Goal: Navigation & Orientation: Find specific page/section

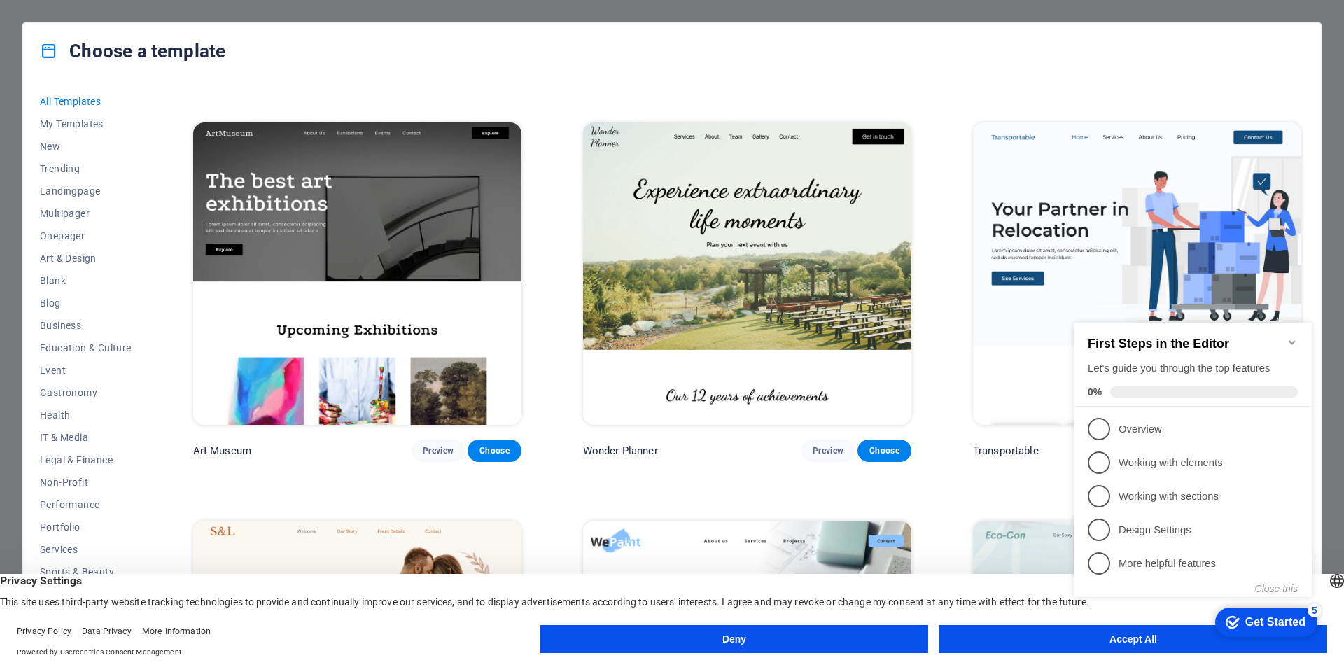
scroll to position [490, 0]
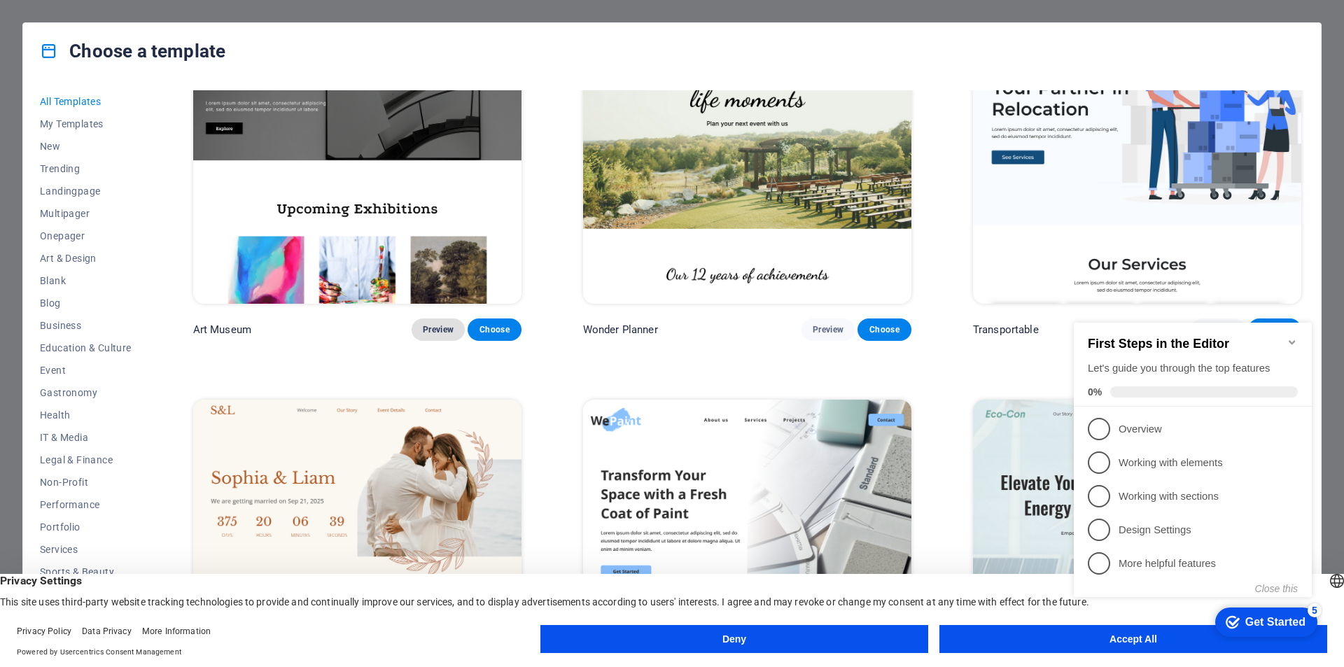
click at [429, 331] on span "Preview" at bounding box center [438, 329] width 31 height 11
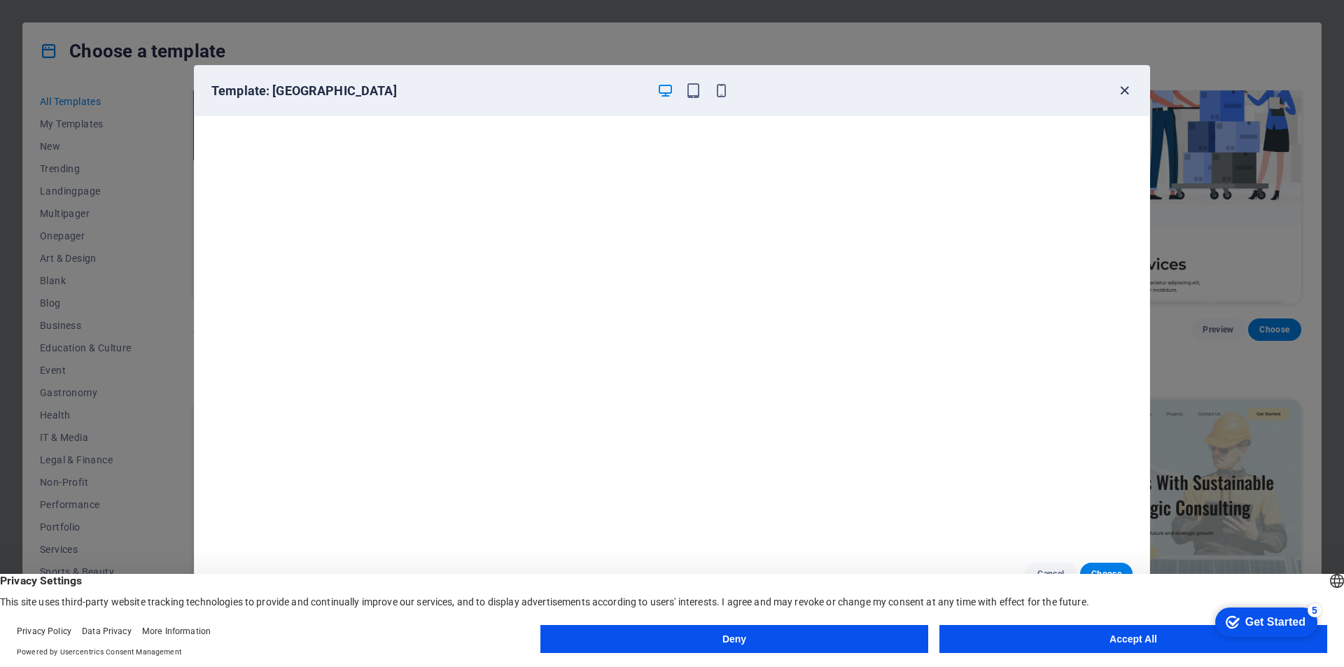
click at [1122, 88] on icon "button" at bounding box center [1125, 91] width 16 height 16
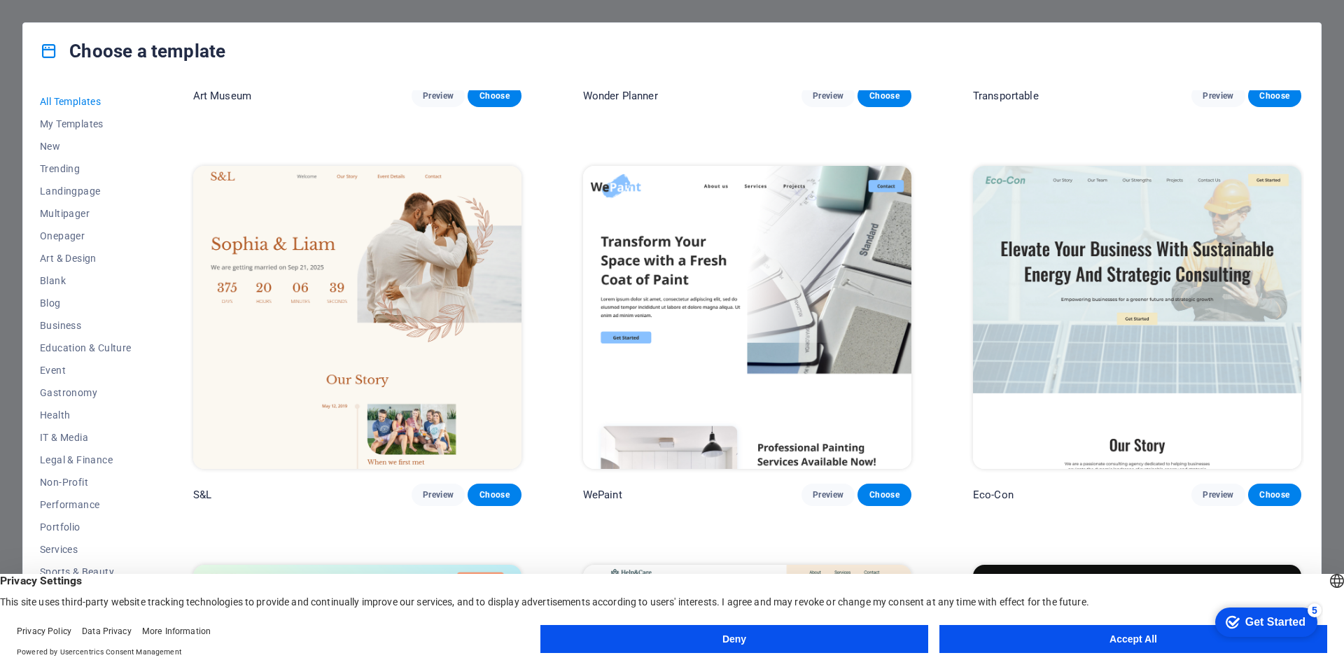
scroll to position [770, 0]
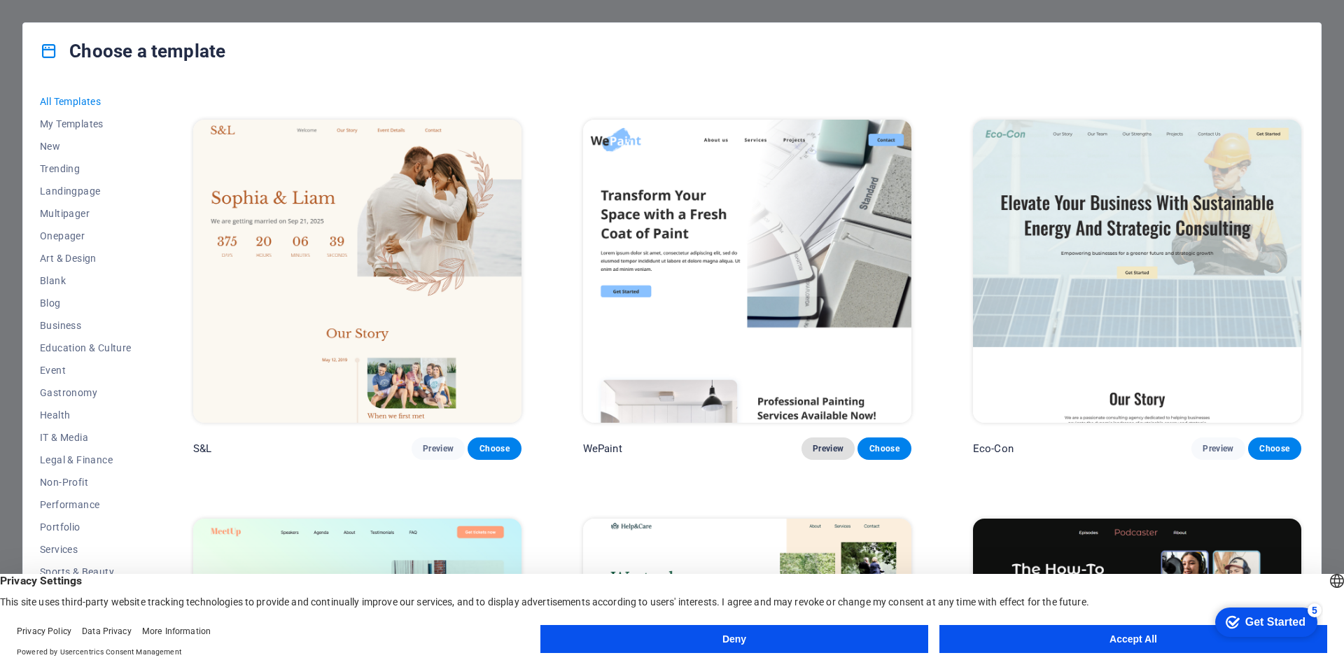
click at [813, 443] on span "Preview" at bounding box center [828, 448] width 31 height 11
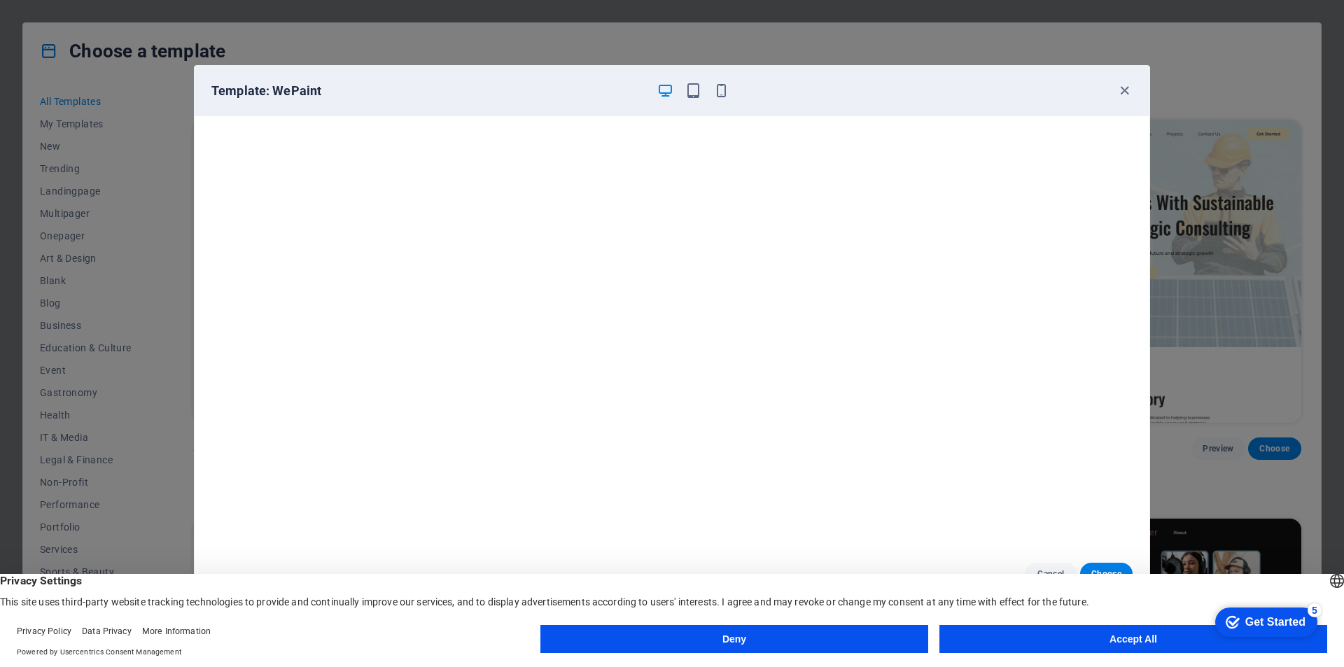
scroll to position [0, 0]
click at [1127, 95] on icon "button" at bounding box center [1125, 91] width 16 height 16
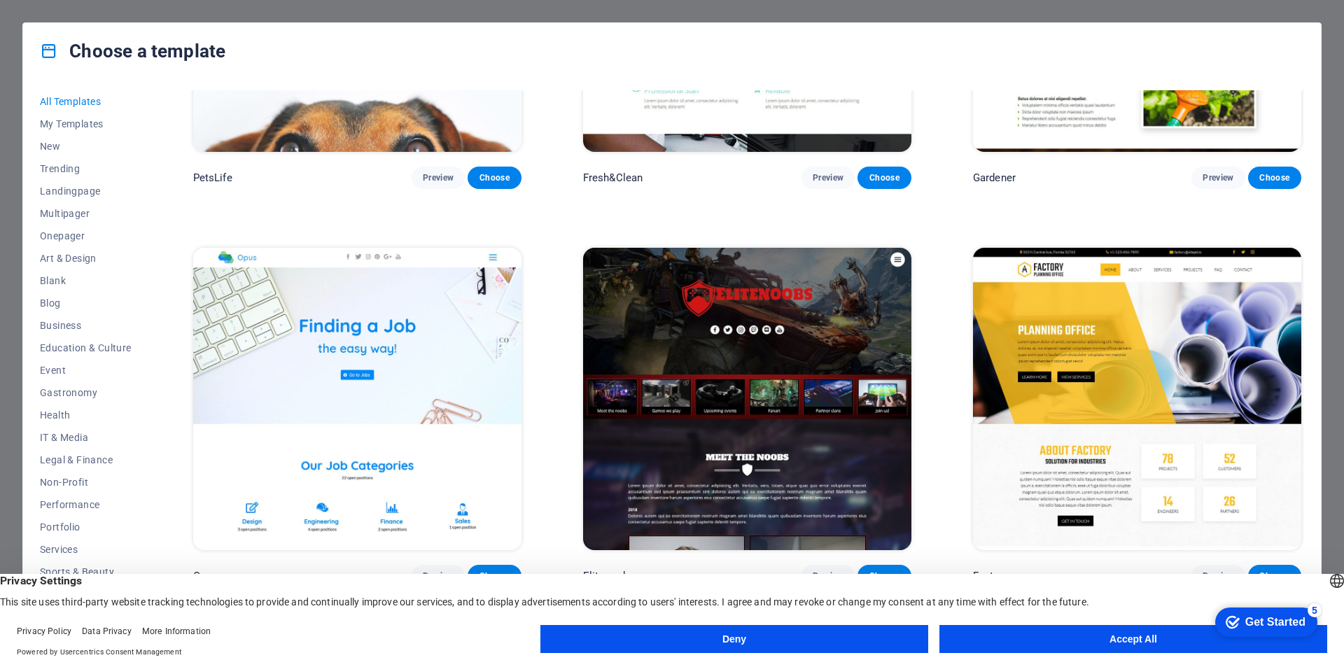
scroll to position [13794, 0]
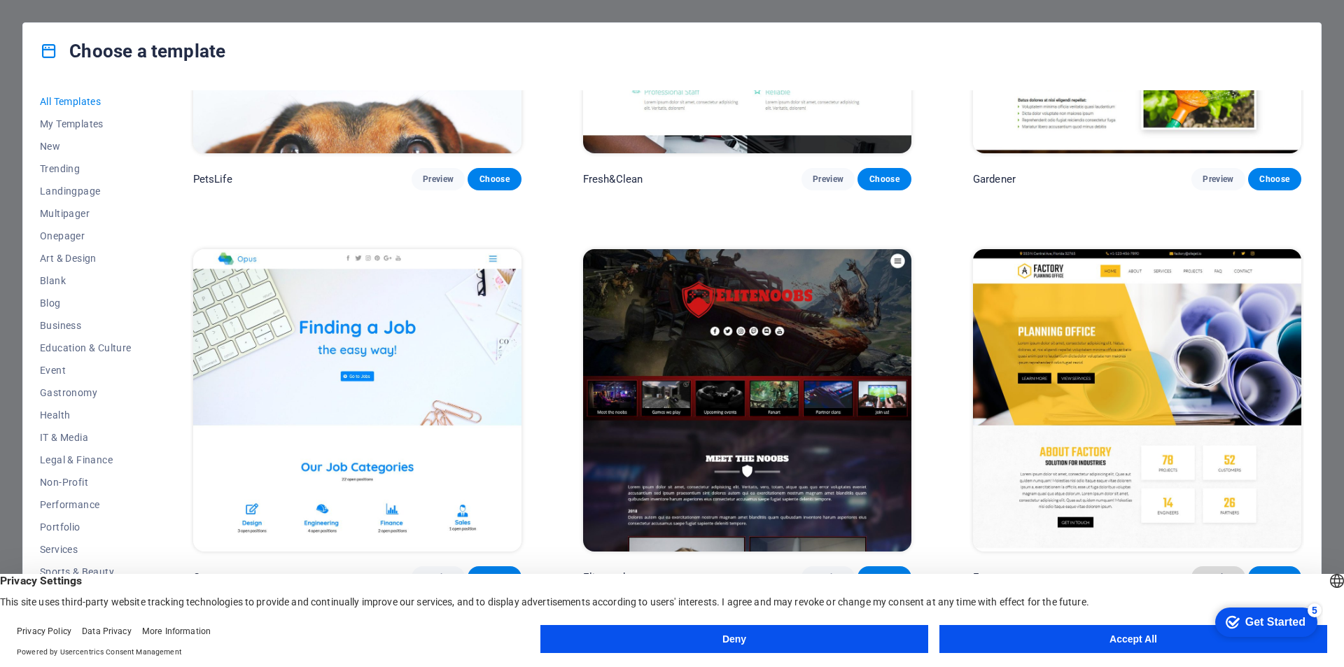
click at [1213, 572] on span "Preview" at bounding box center [1218, 577] width 31 height 11
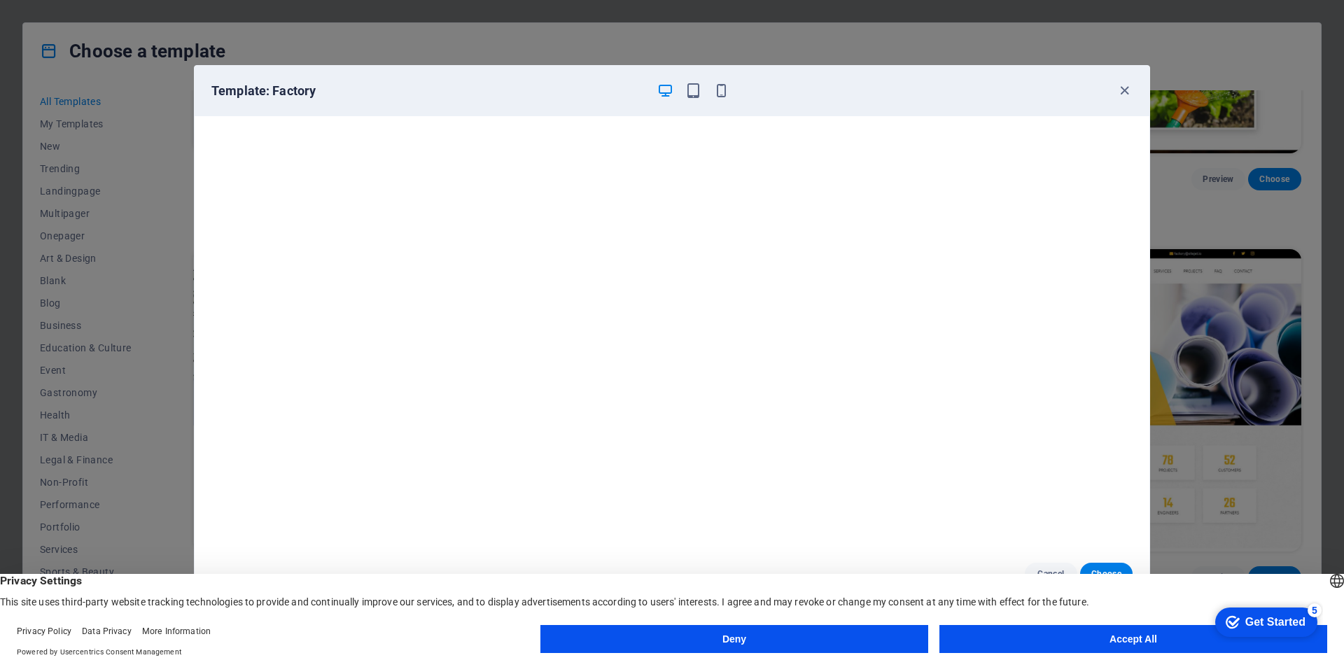
scroll to position [4, 0]
click at [1125, 90] on icon "button" at bounding box center [1125, 91] width 16 height 16
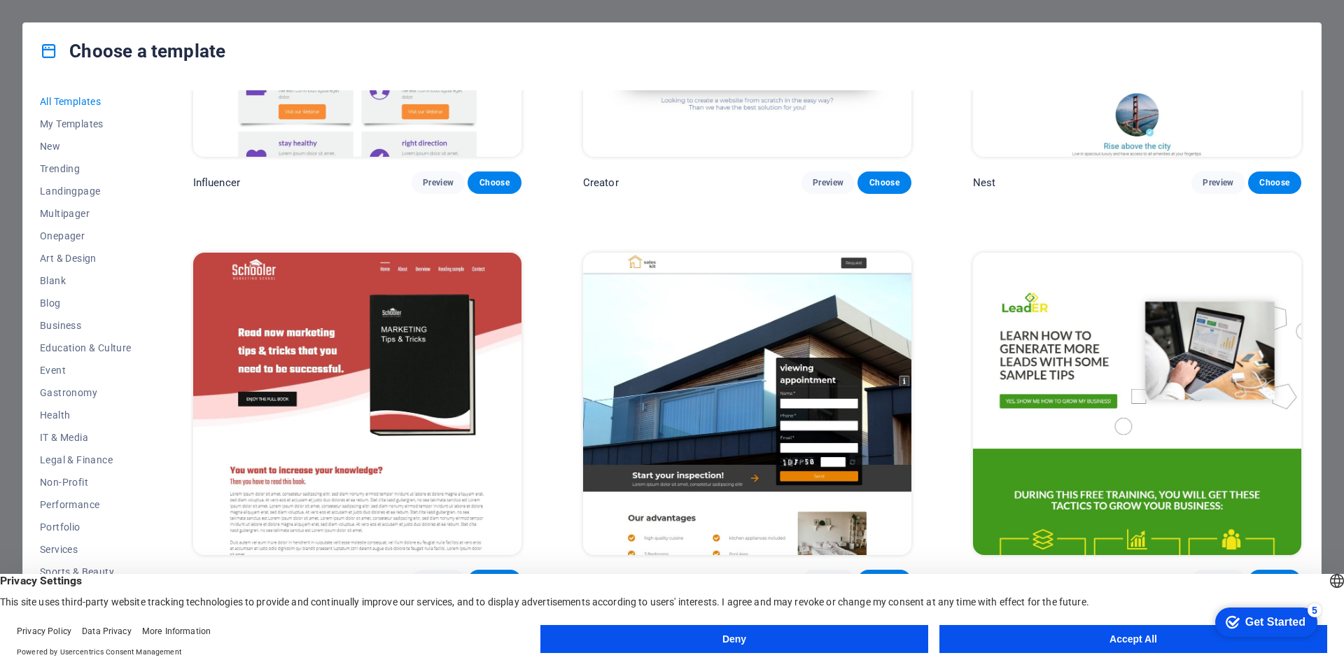
scroll to position [20166, 0]
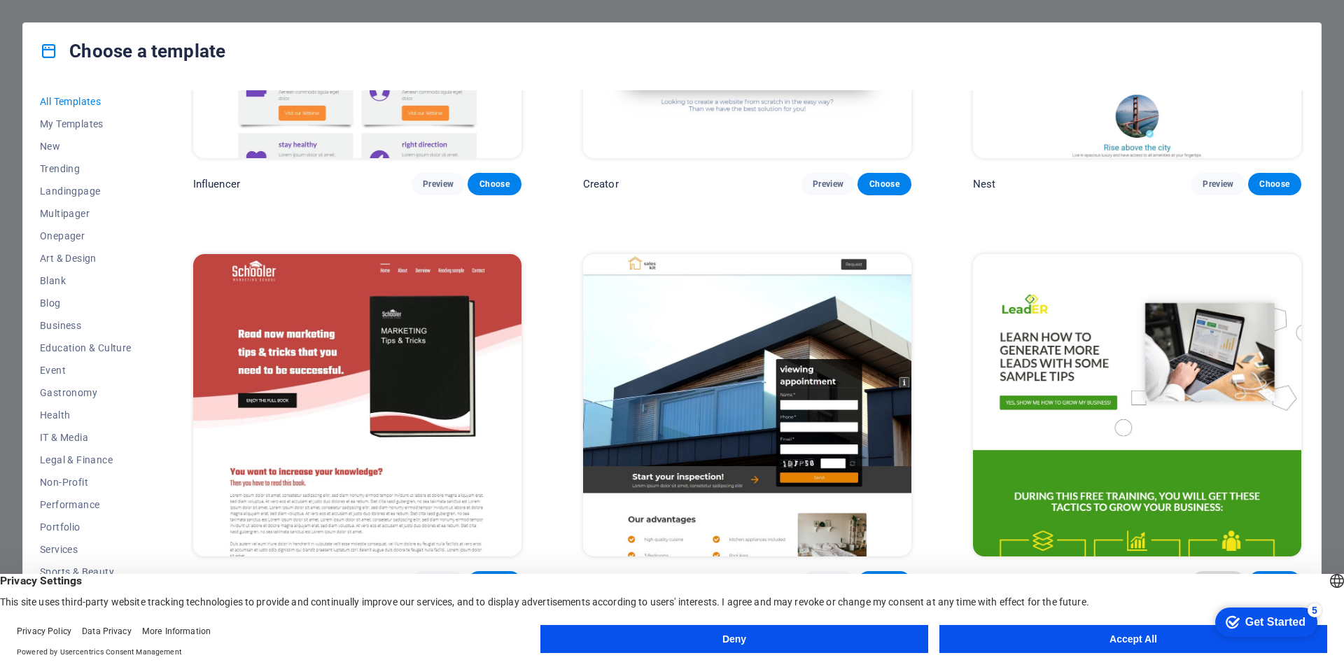
click at [1216, 571] on button "Preview" at bounding box center [1218, 582] width 53 height 22
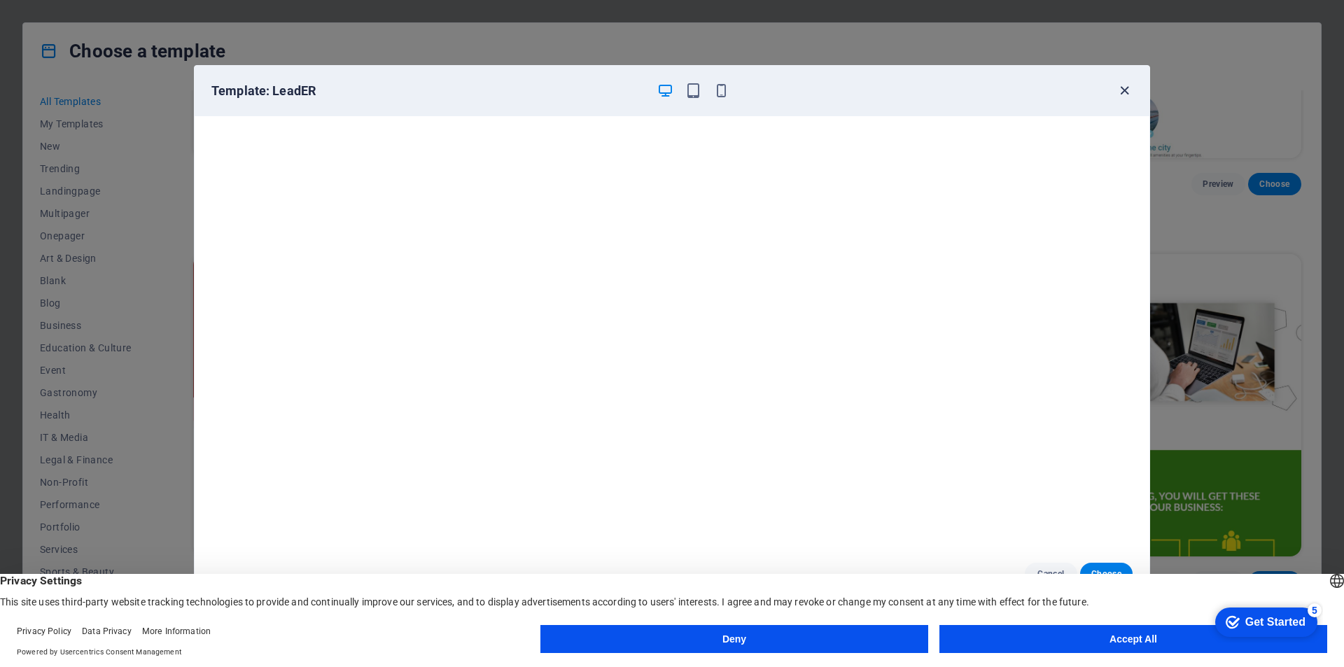
click at [1129, 88] on icon "button" at bounding box center [1125, 91] width 16 height 16
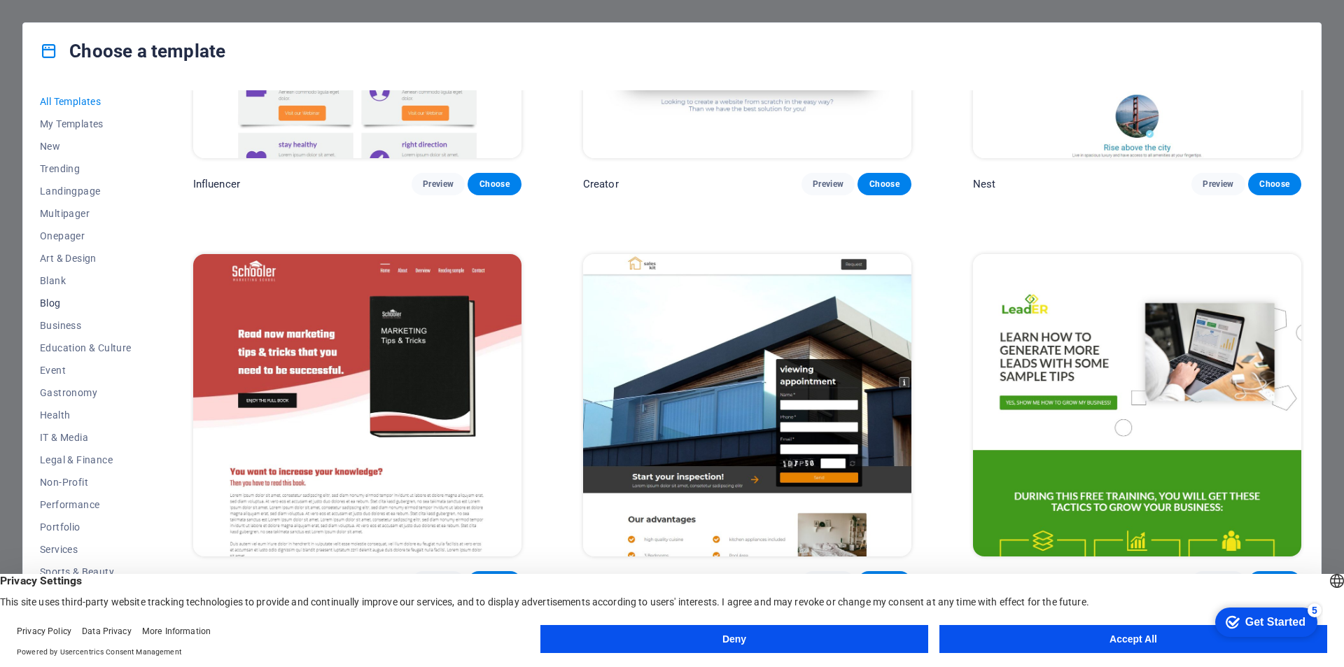
click at [75, 300] on span "Blog" at bounding box center [86, 303] width 92 height 11
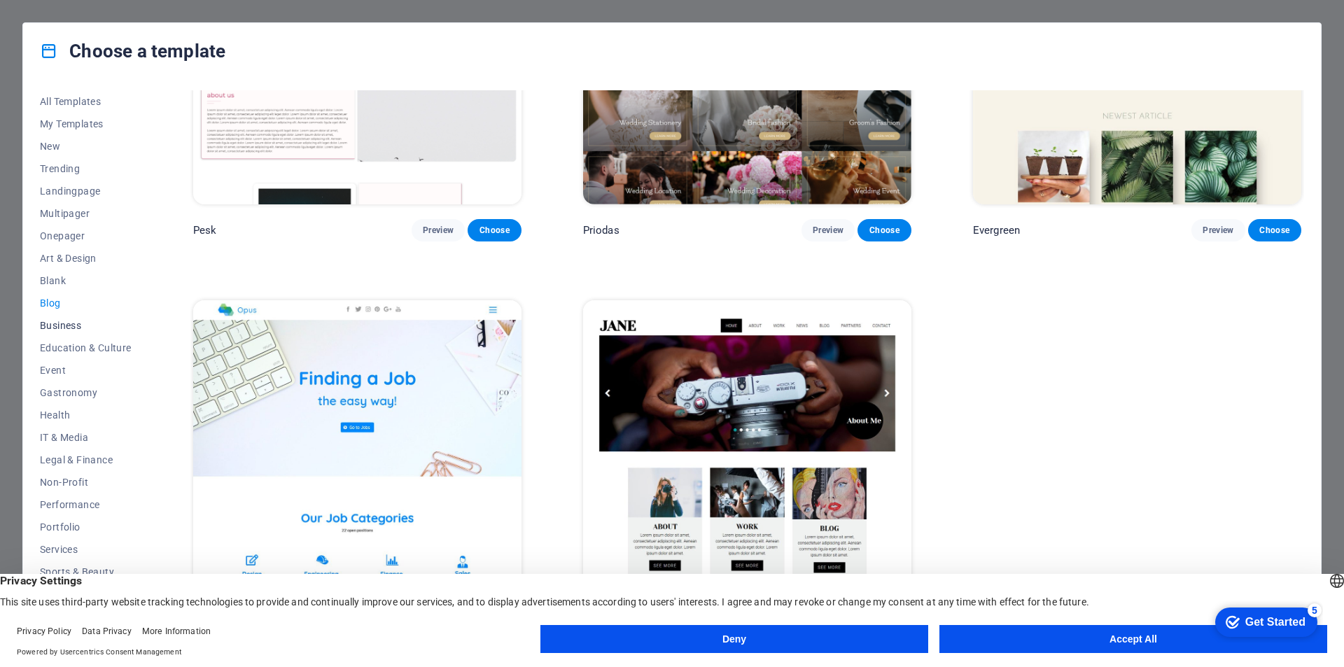
click at [71, 326] on span "Business" at bounding box center [86, 325] width 92 height 11
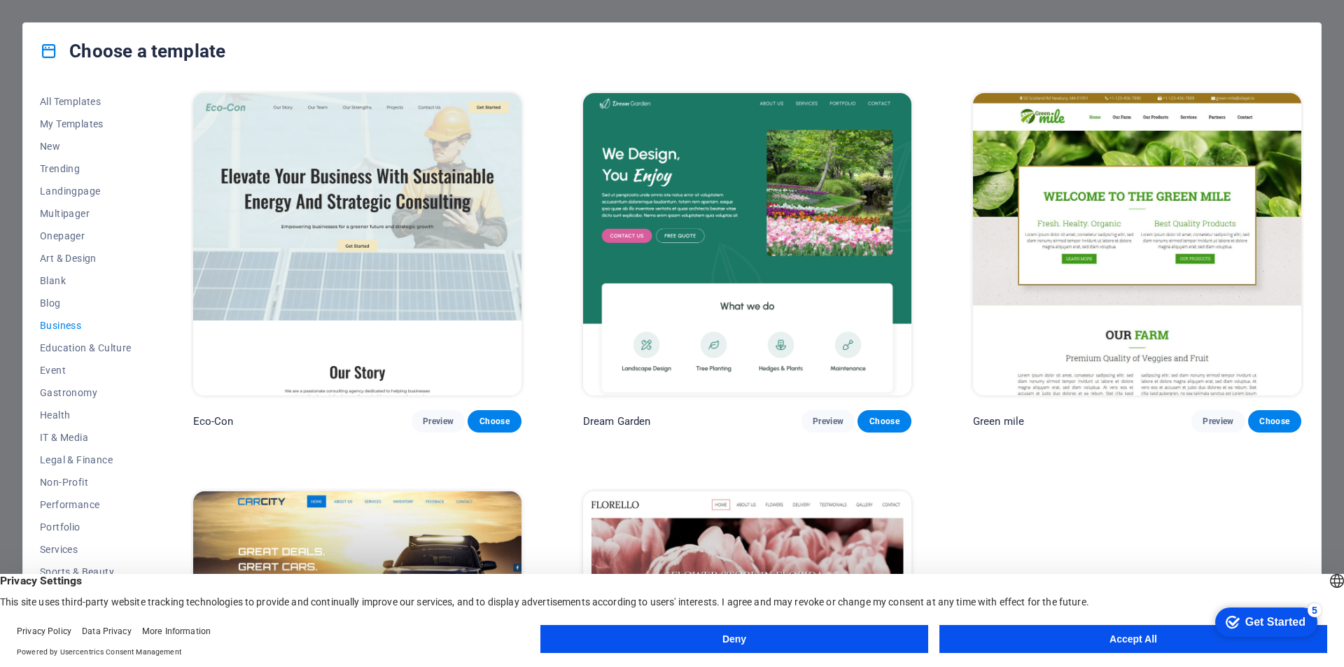
scroll to position [201, 0]
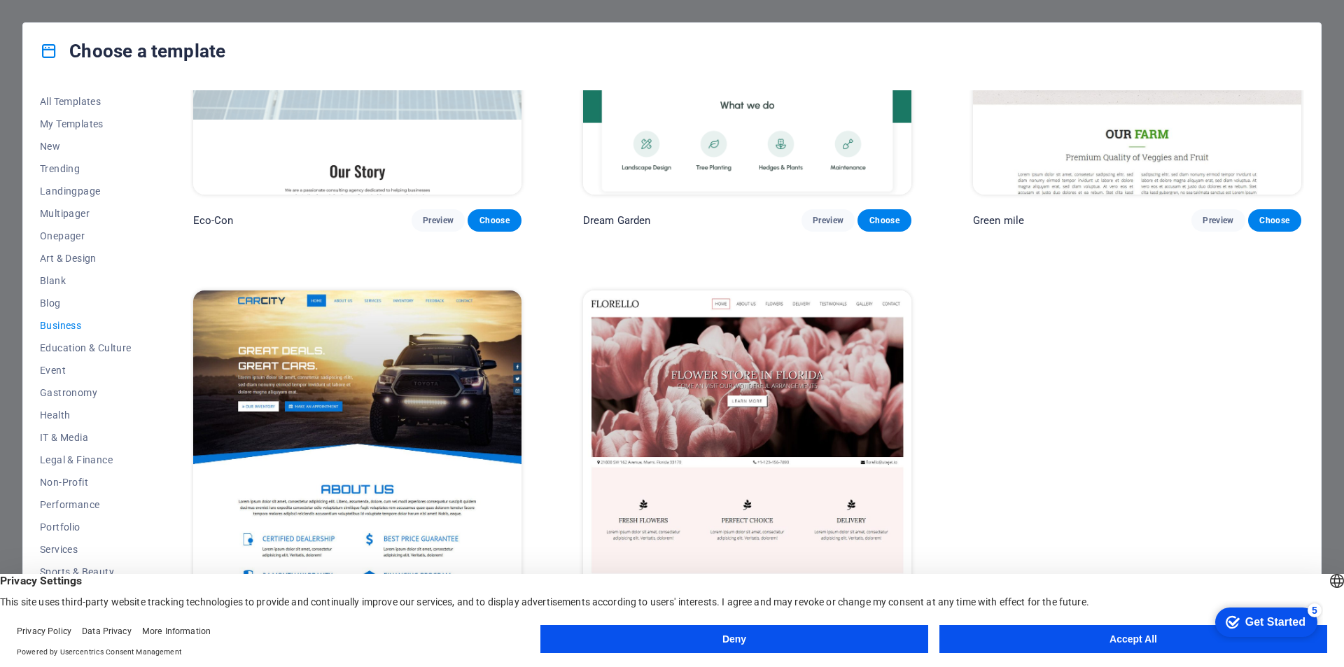
click at [438, 368] on img at bounding box center [357, 442] width 328 height 302
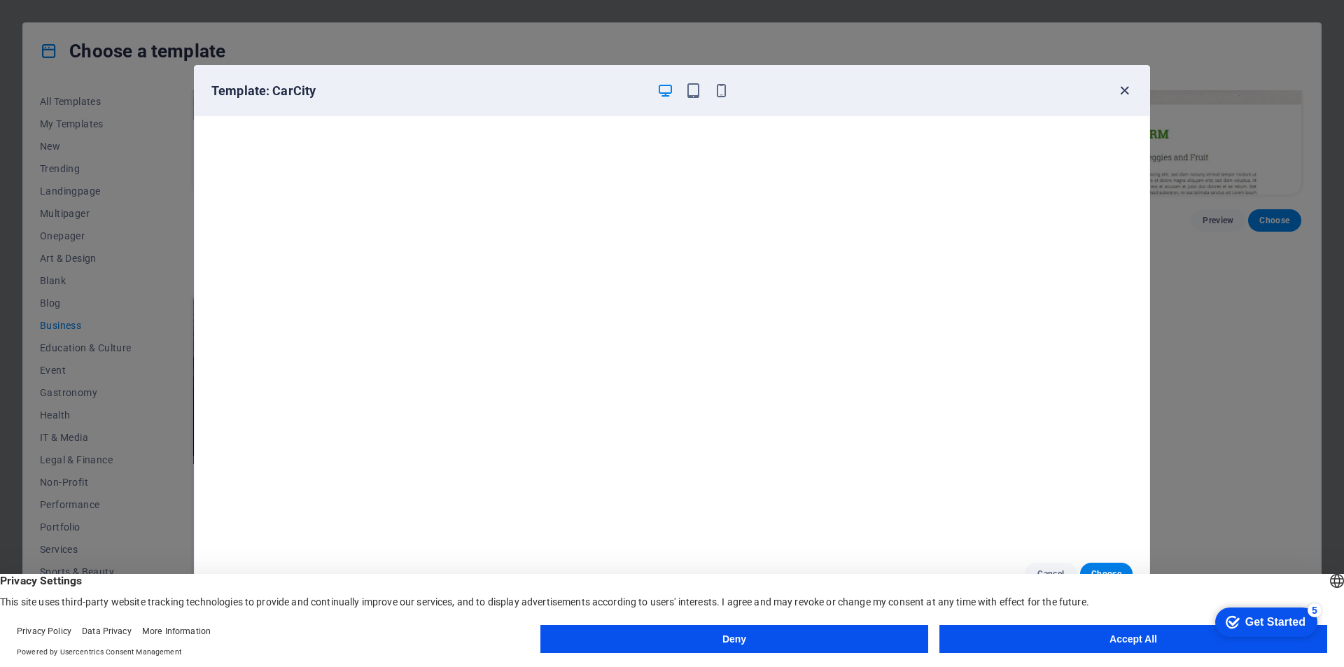
click at [1122, 92] on icon "button" at bounding box center [1125, 91] width 16 height 16
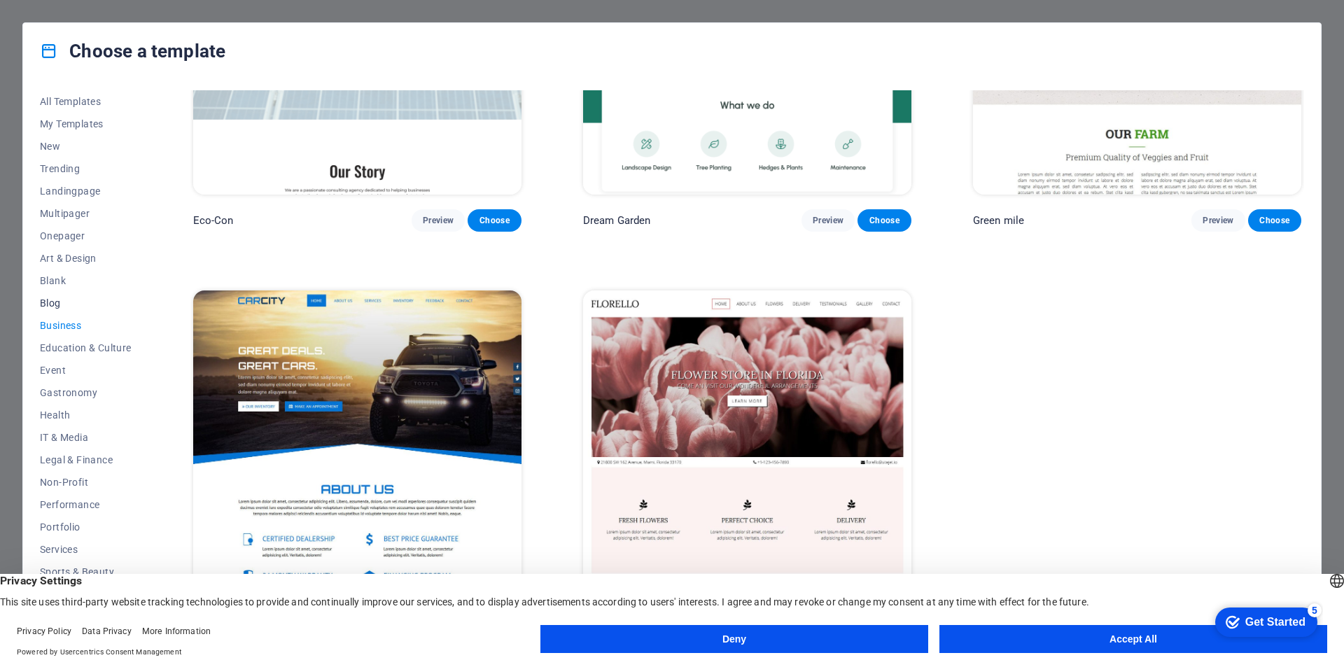
click at [75, 300] on span "Blog" at bounding box center [86, 303] width 92 height 11
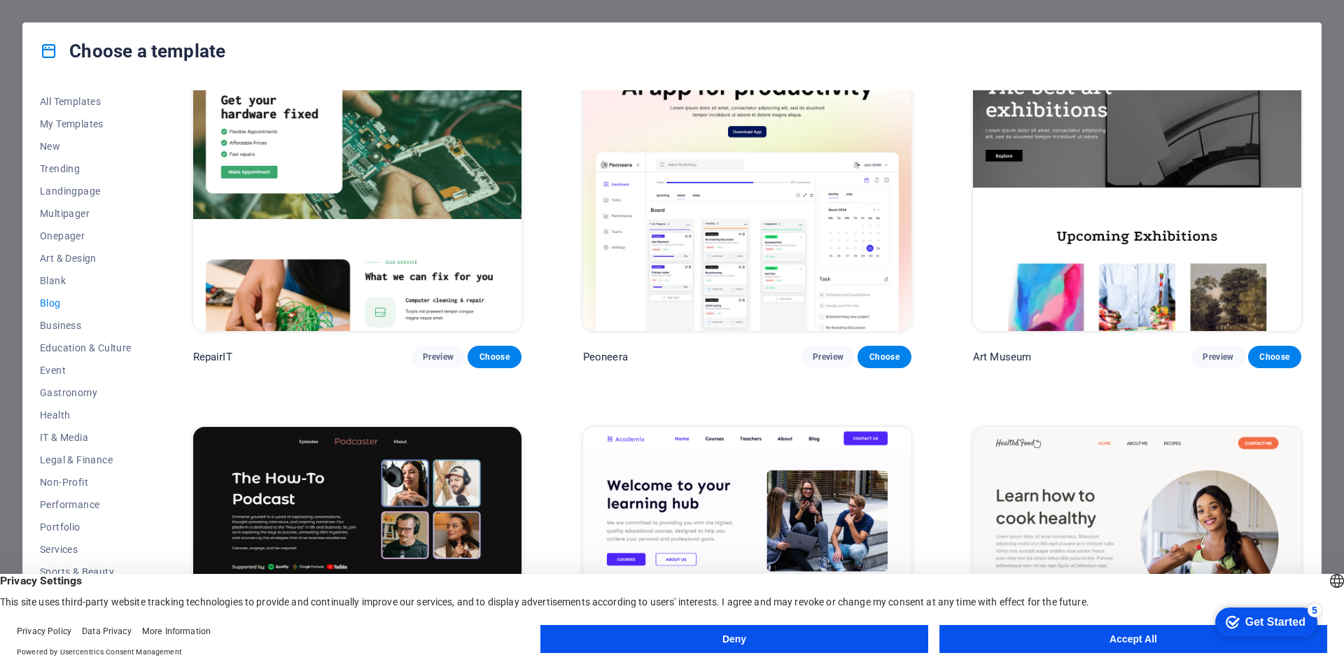
scroll to position [0, 0]
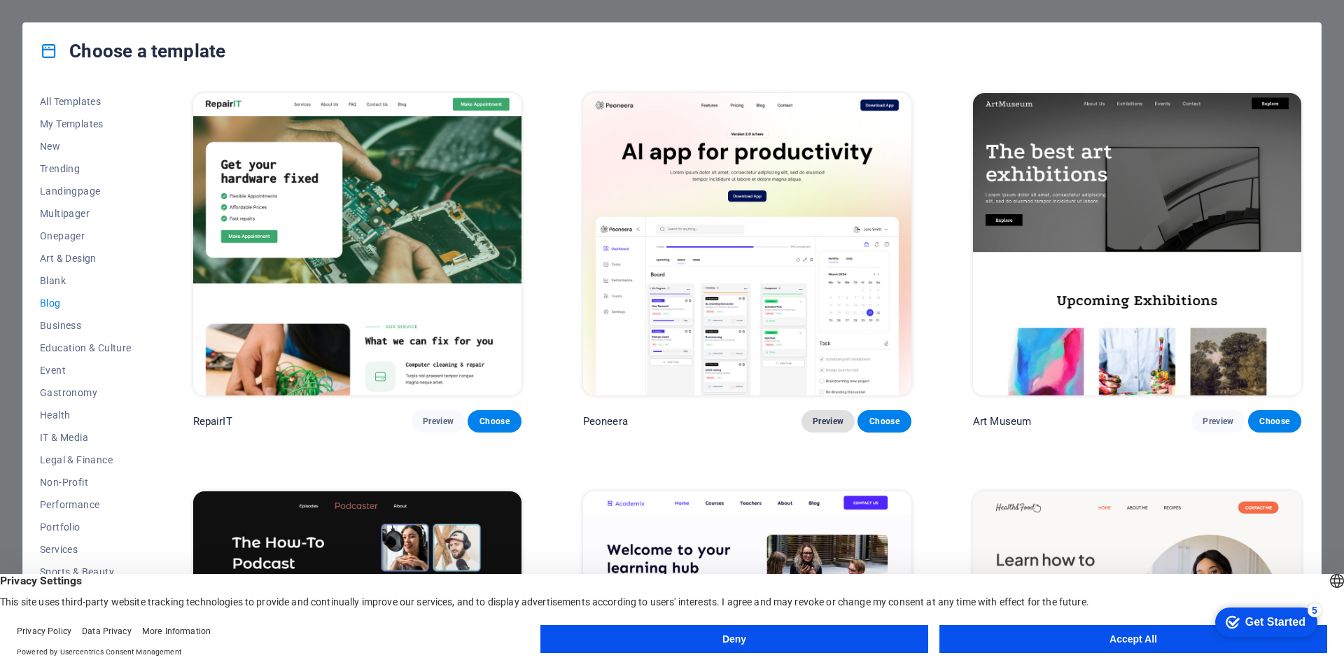
click at [807, 418] on button "Preview" at bounding box center [828, 421] width 53 height 22
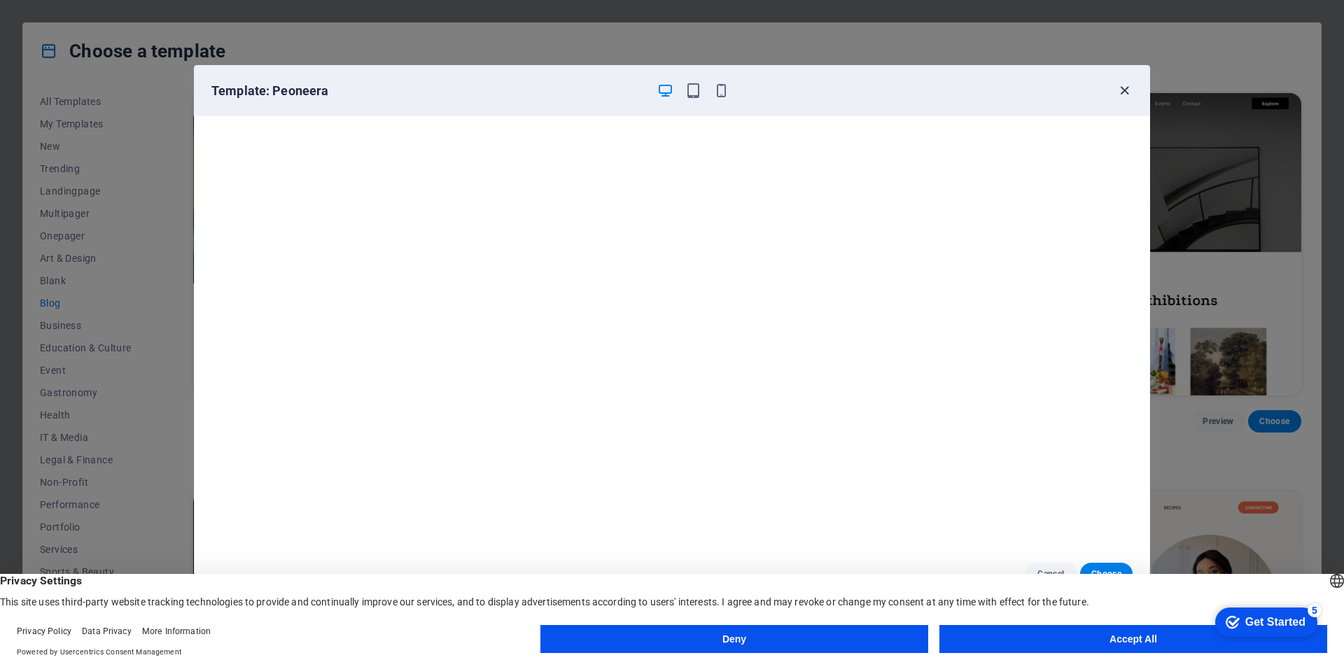
click at [1123, 89] on icon "button" at bounding box center [1125, 91] width 16 height 16
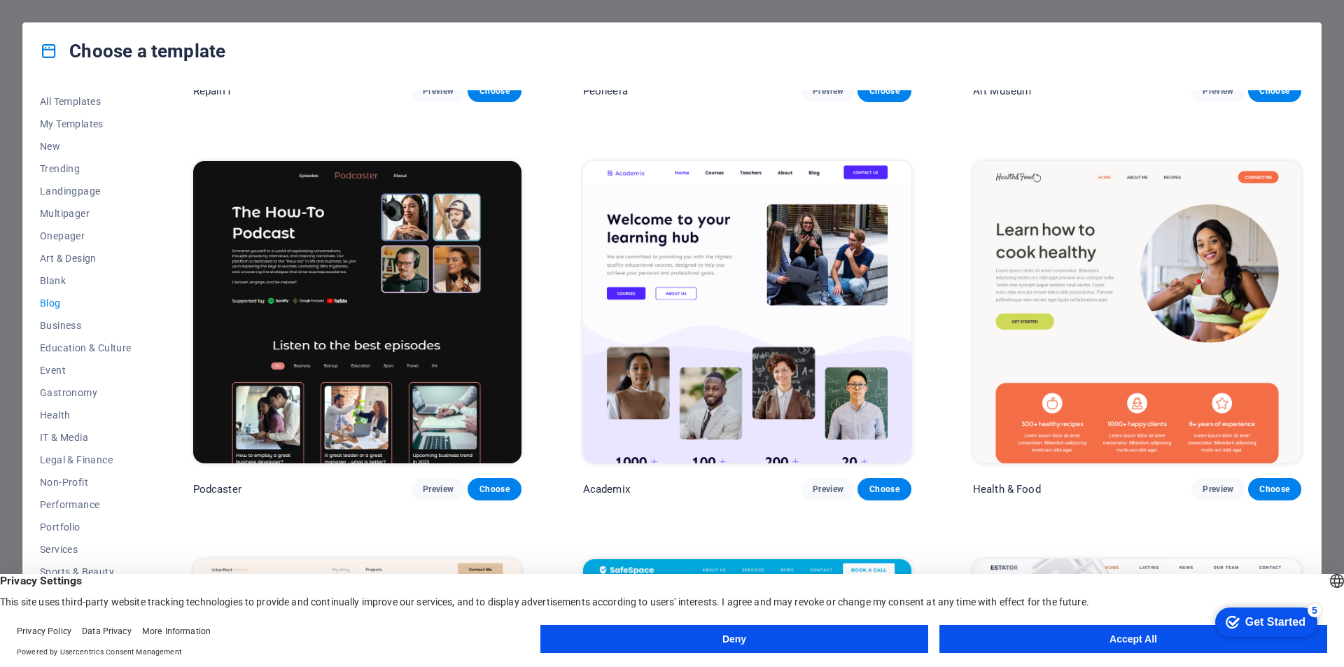
scroll to position [350, 0]
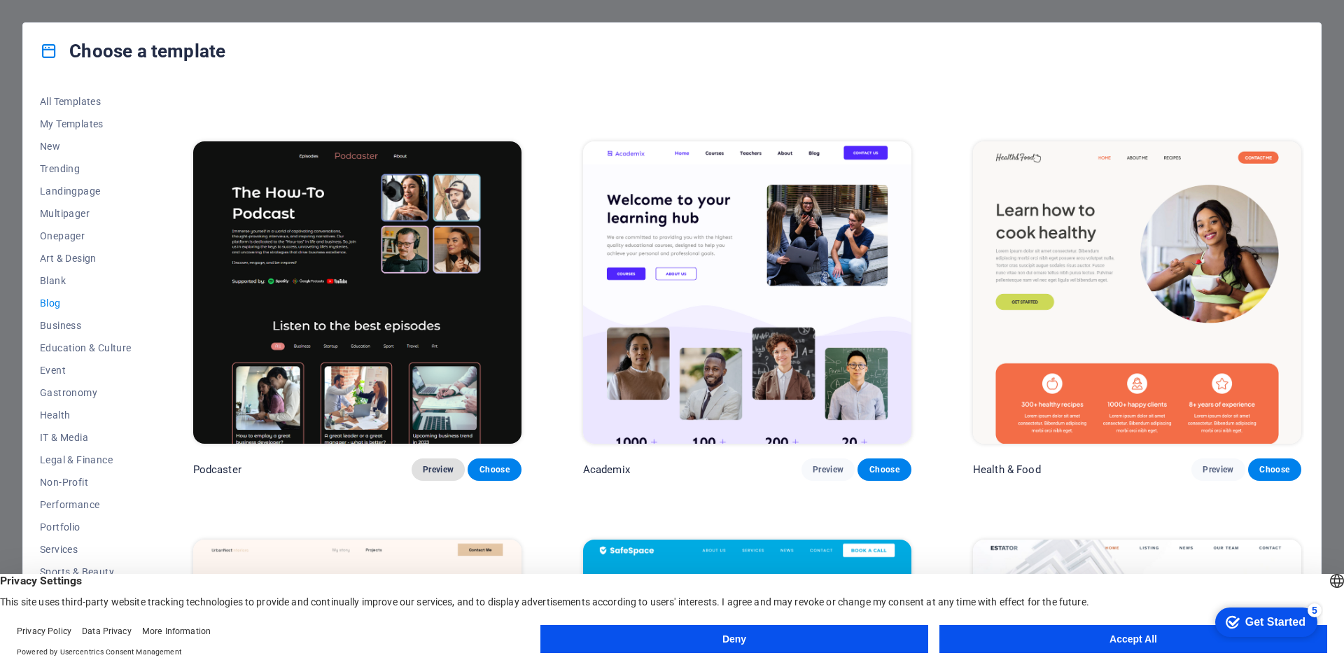
click at [423, 465] on span "Preview" at bounding box center [438, 469] width 31 height 11
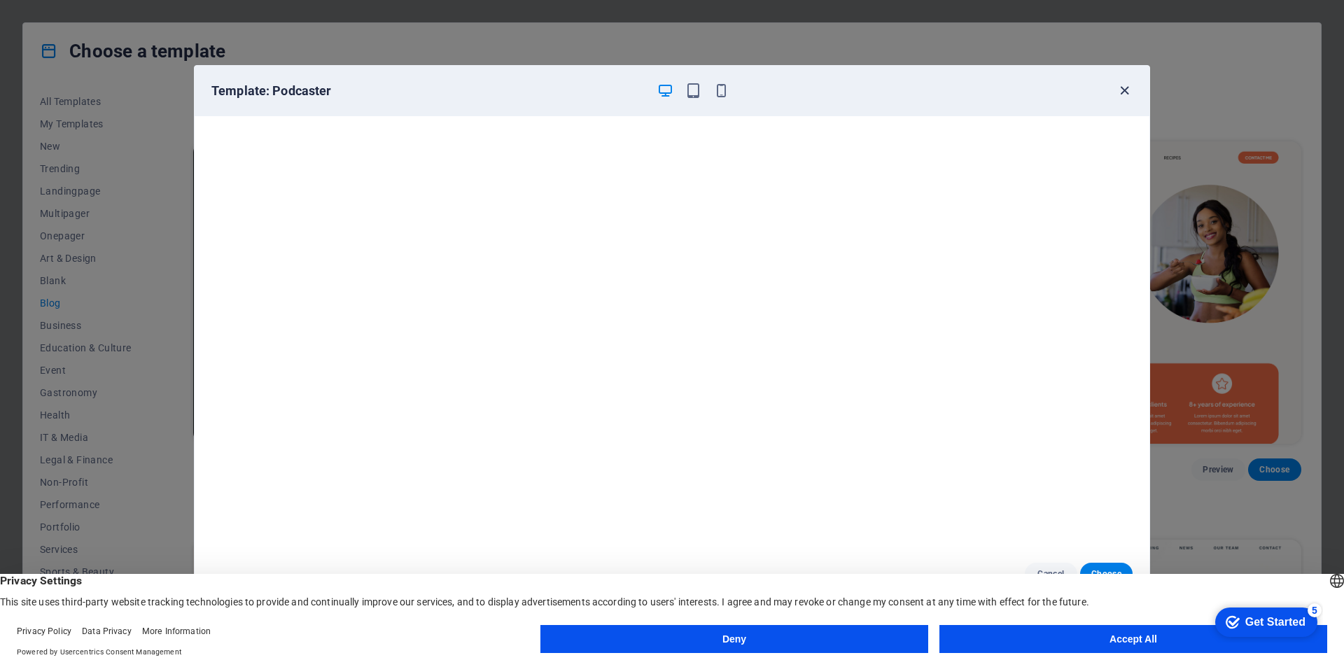
click at [1118, 89] on icon "button" at bounding box center [1125, 91] width 16 height 16
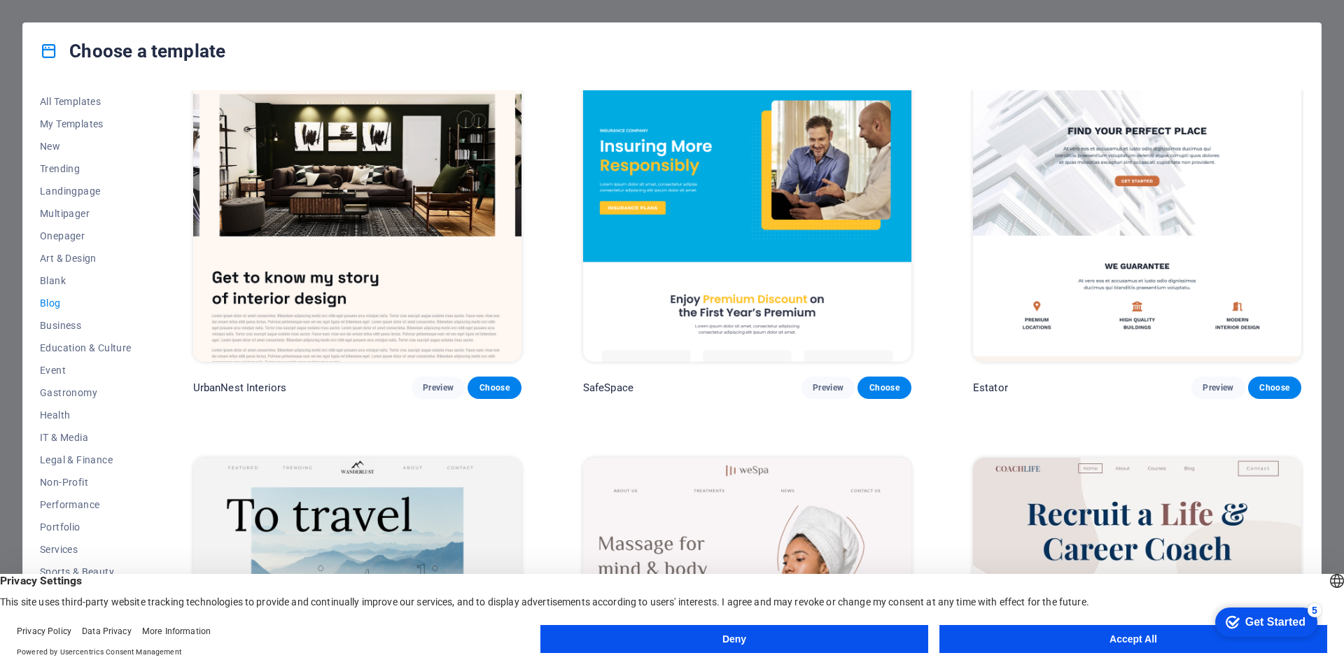
scroll to position [840, 0]
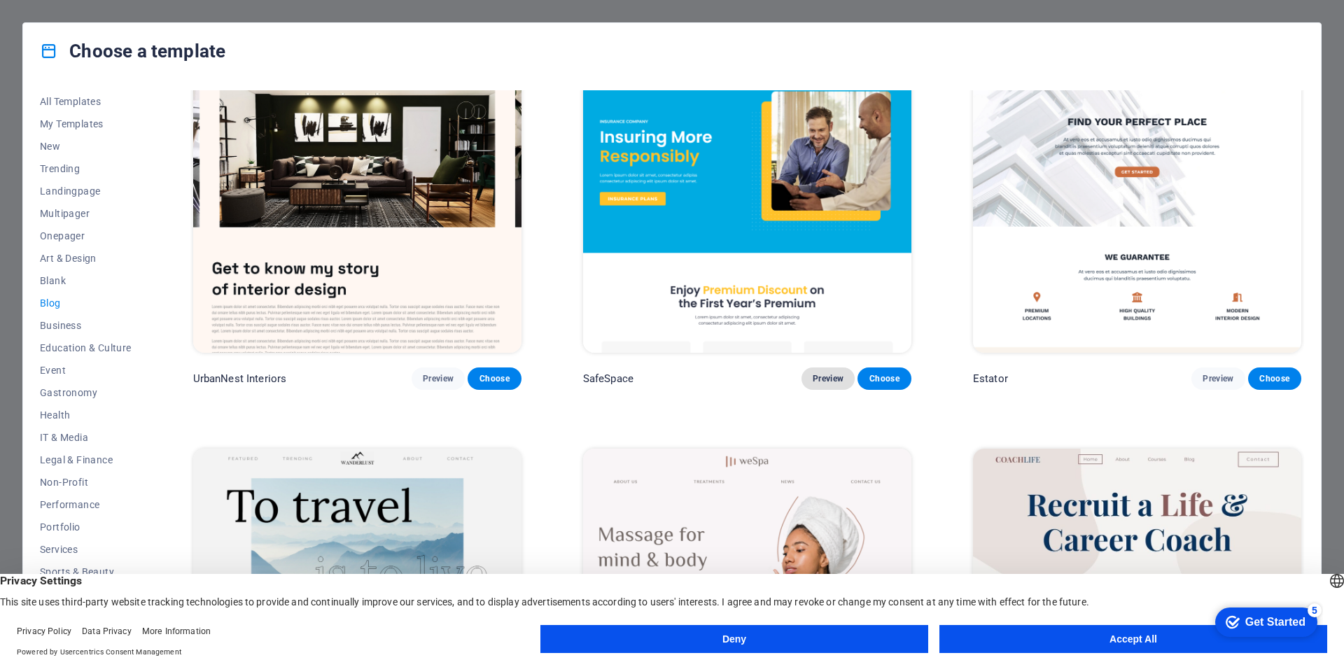
click at [828, 368] on button "Preview" at bounding box center [828, 379] width 53 height 22
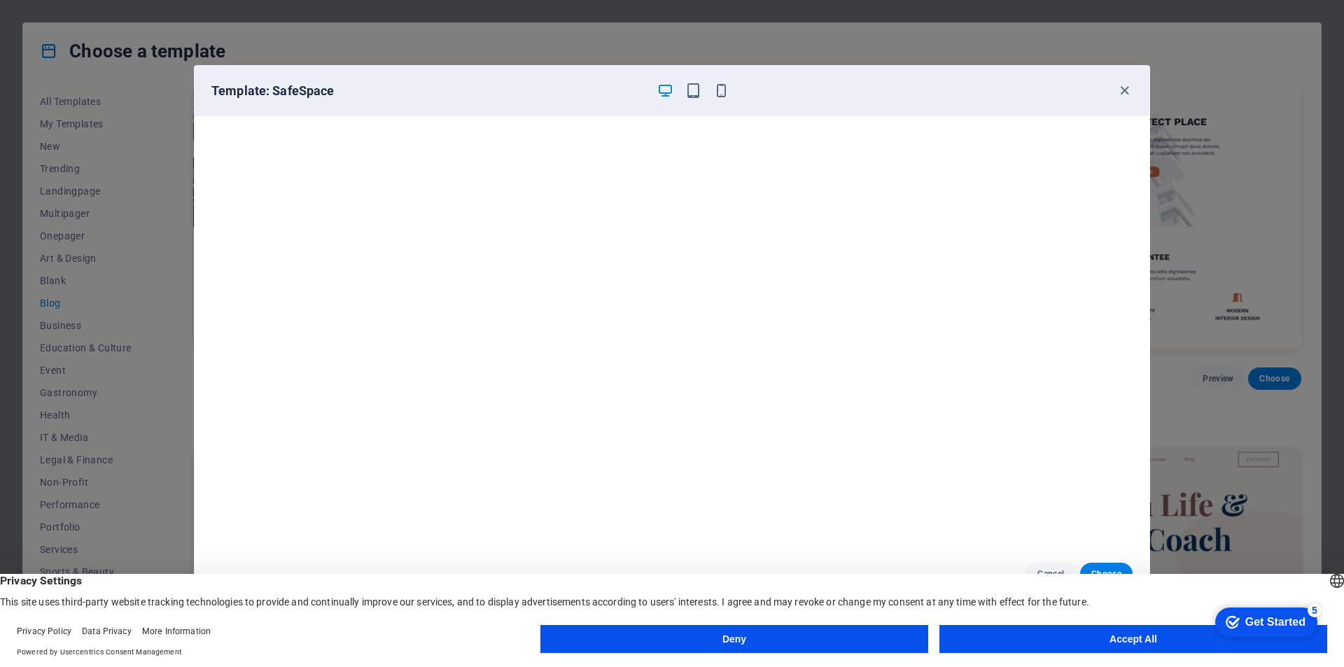
scroll to position [0, 0]
click at [1168, 636] on button "Accept All" at bounding box center [1134, 639] width 388 height 28
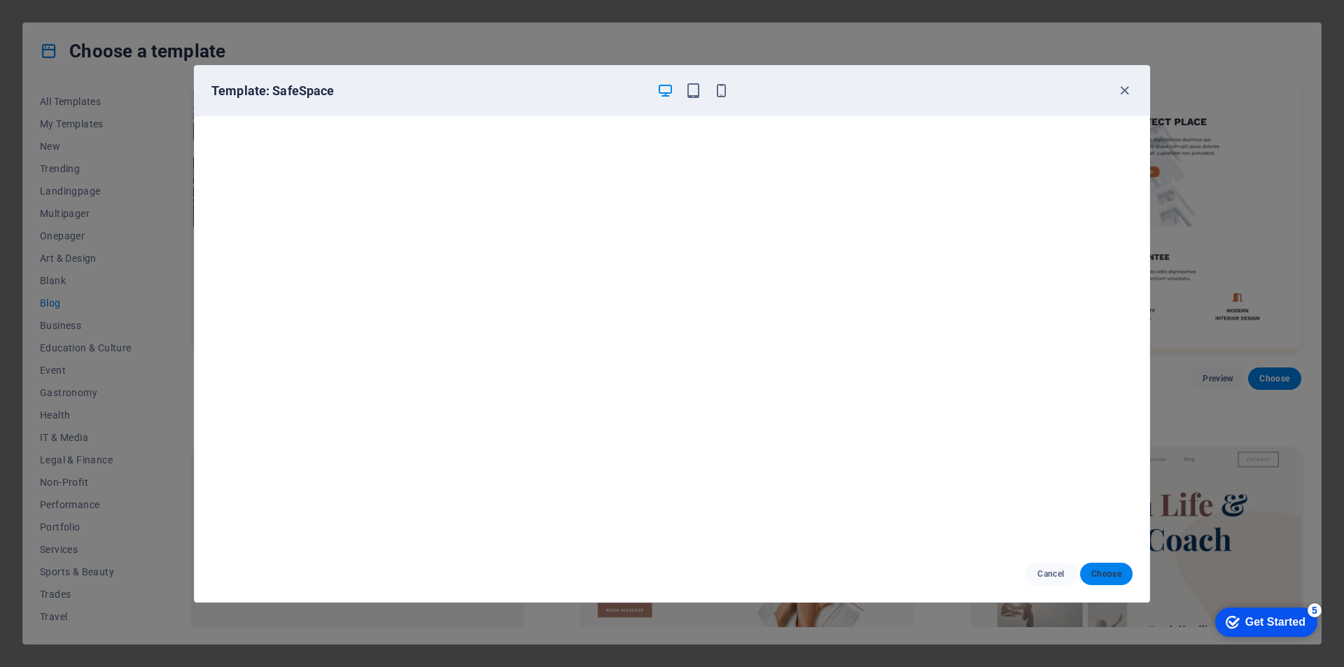
click at [1117, 580] on button "Choose" at bounding box center [1106, 574] width 53 height 22
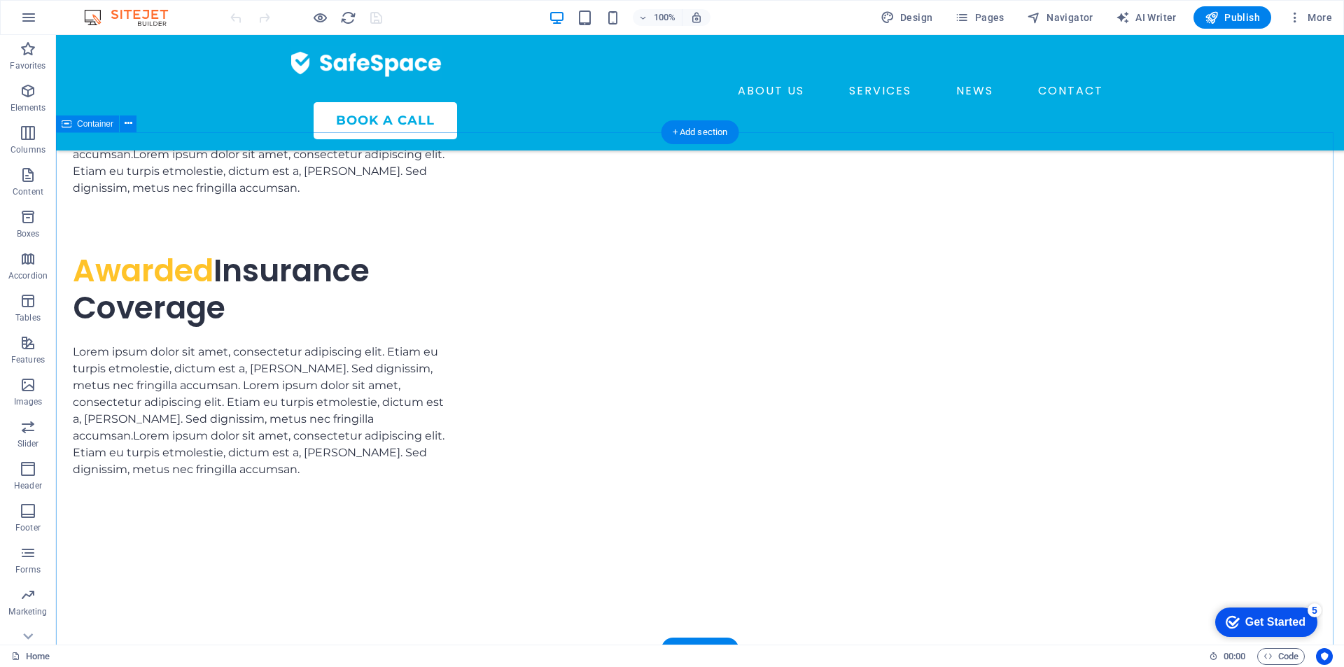
scroll to position [3592, 0]
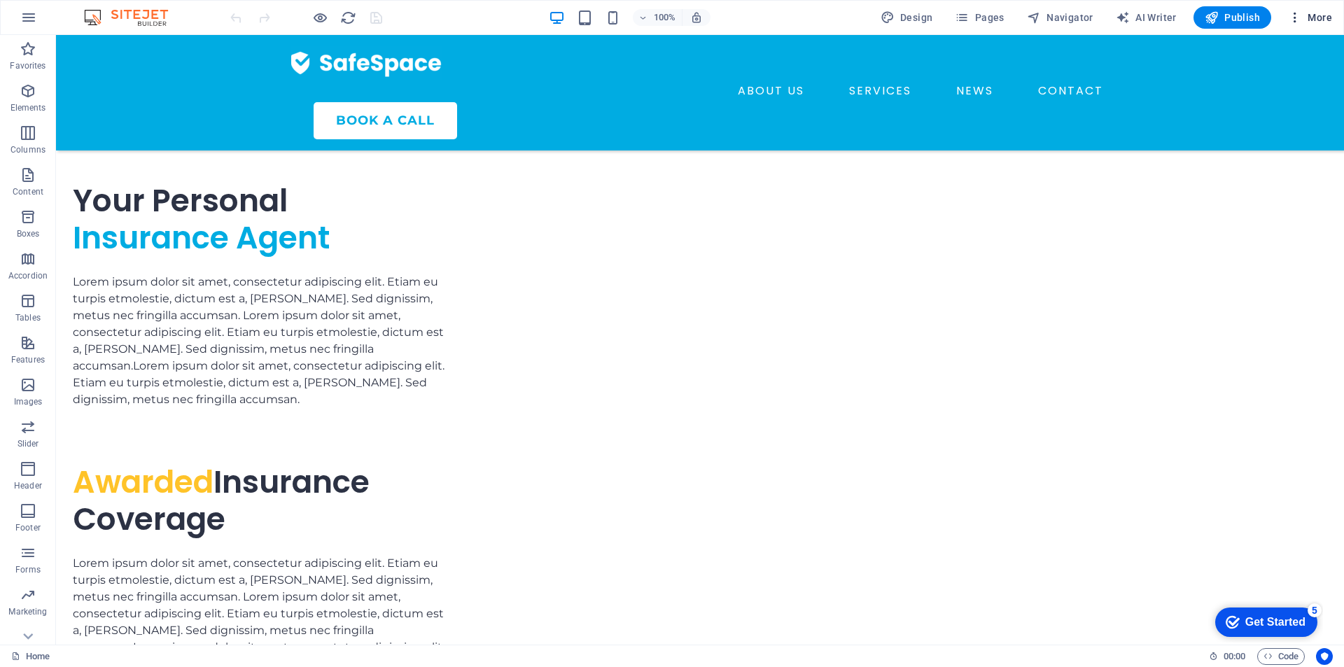
click at [1312, 21] on span "More" at bounding box center [1310, 18] width 44 height 14
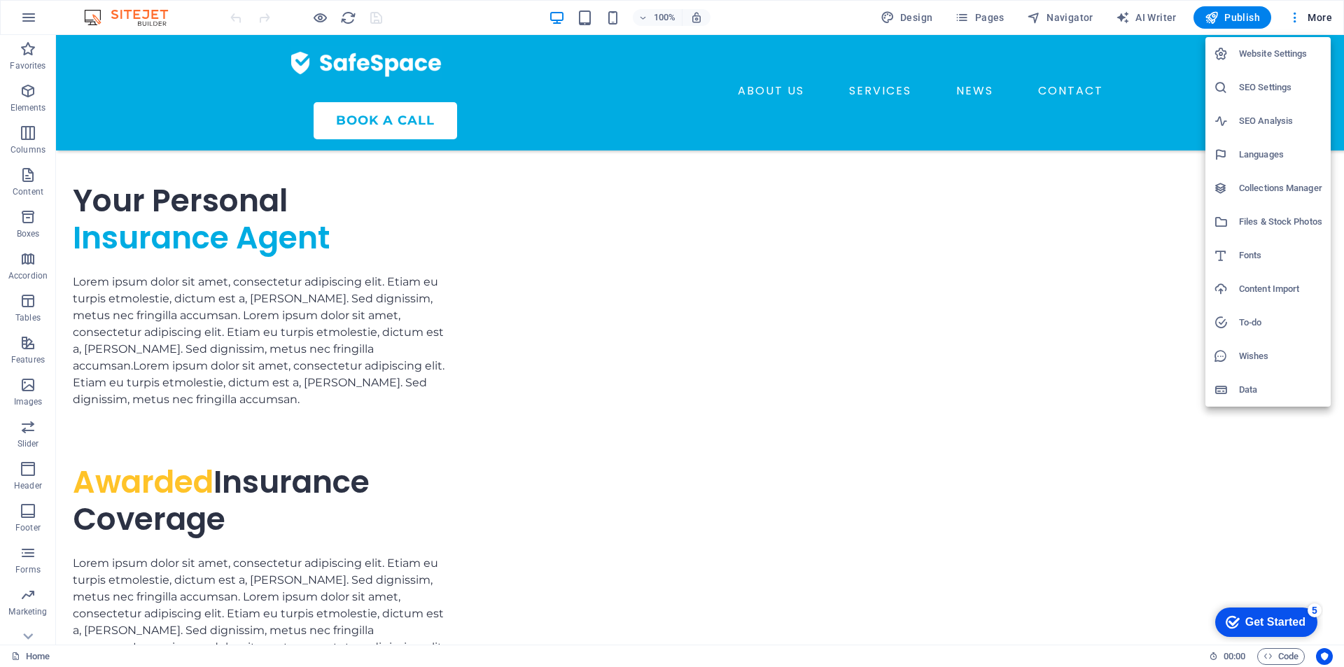
click at [1145, 164] on div at bounding box center [672, 333] width 1344 height 667
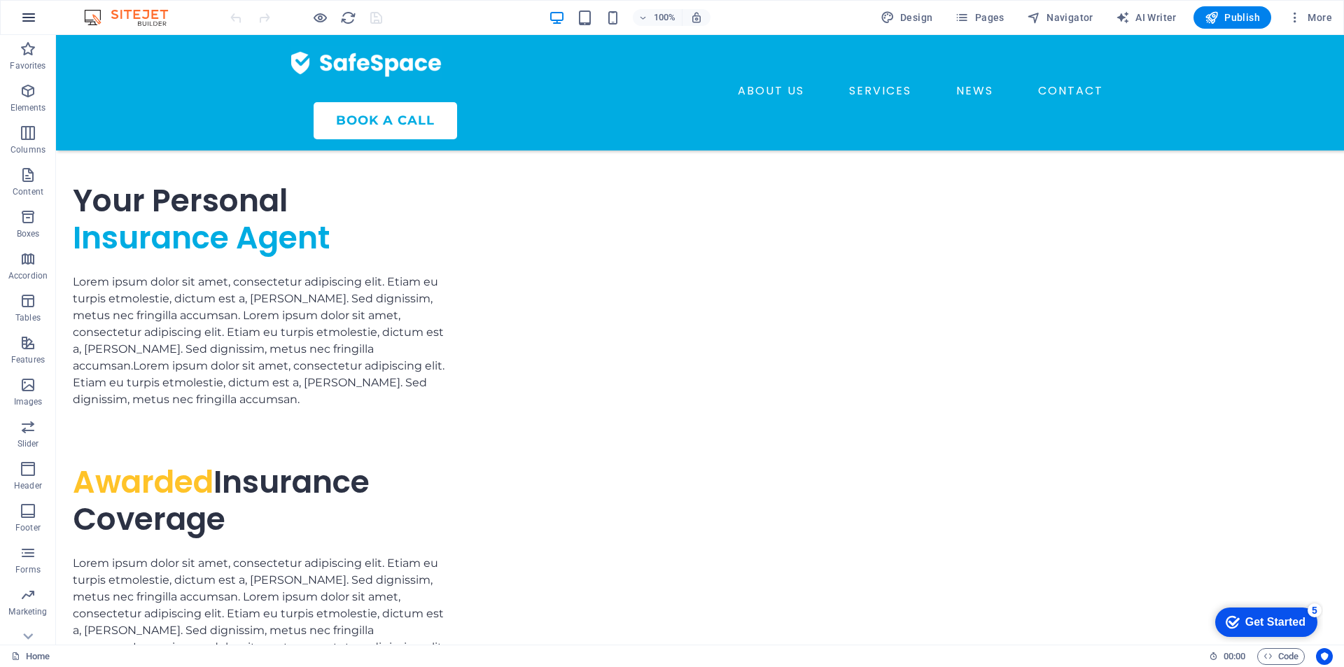
click at [27, 20] on icon "button" at bounding box center [28, 17] width 17 height 17
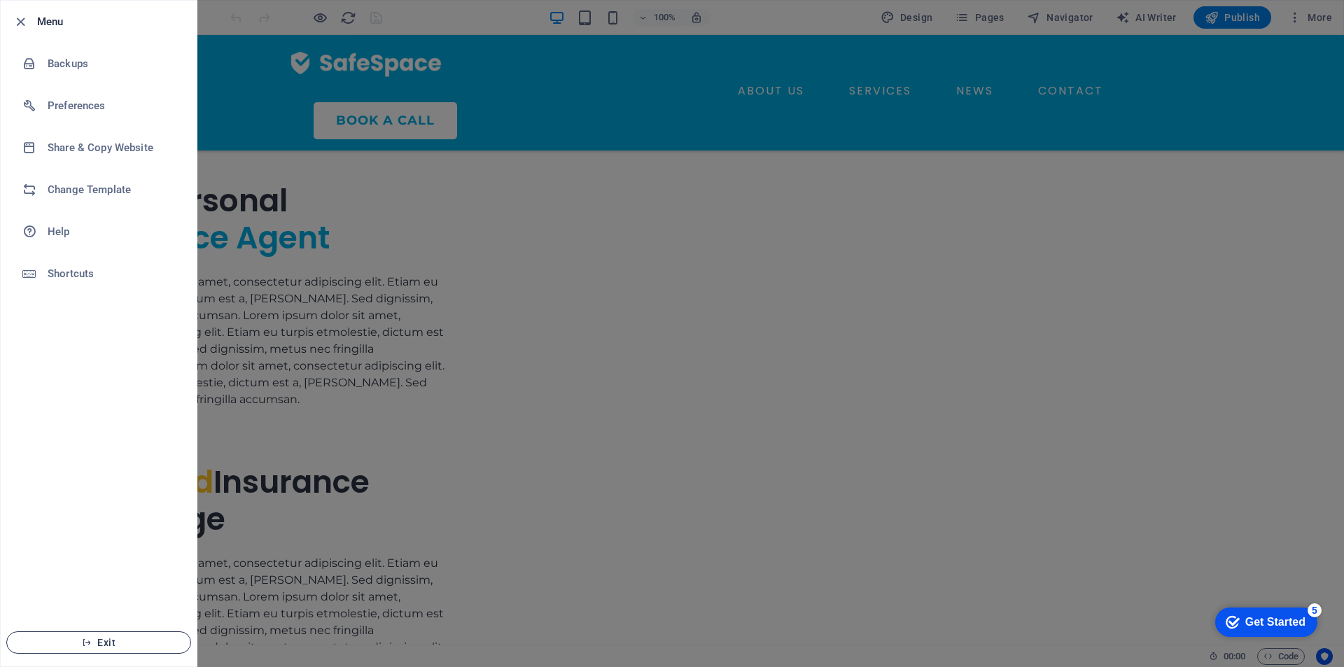
click at [128, 645] on span "Exit" at bounding box center [98, 642] width 161 height 11
